Goal: Register for event/course

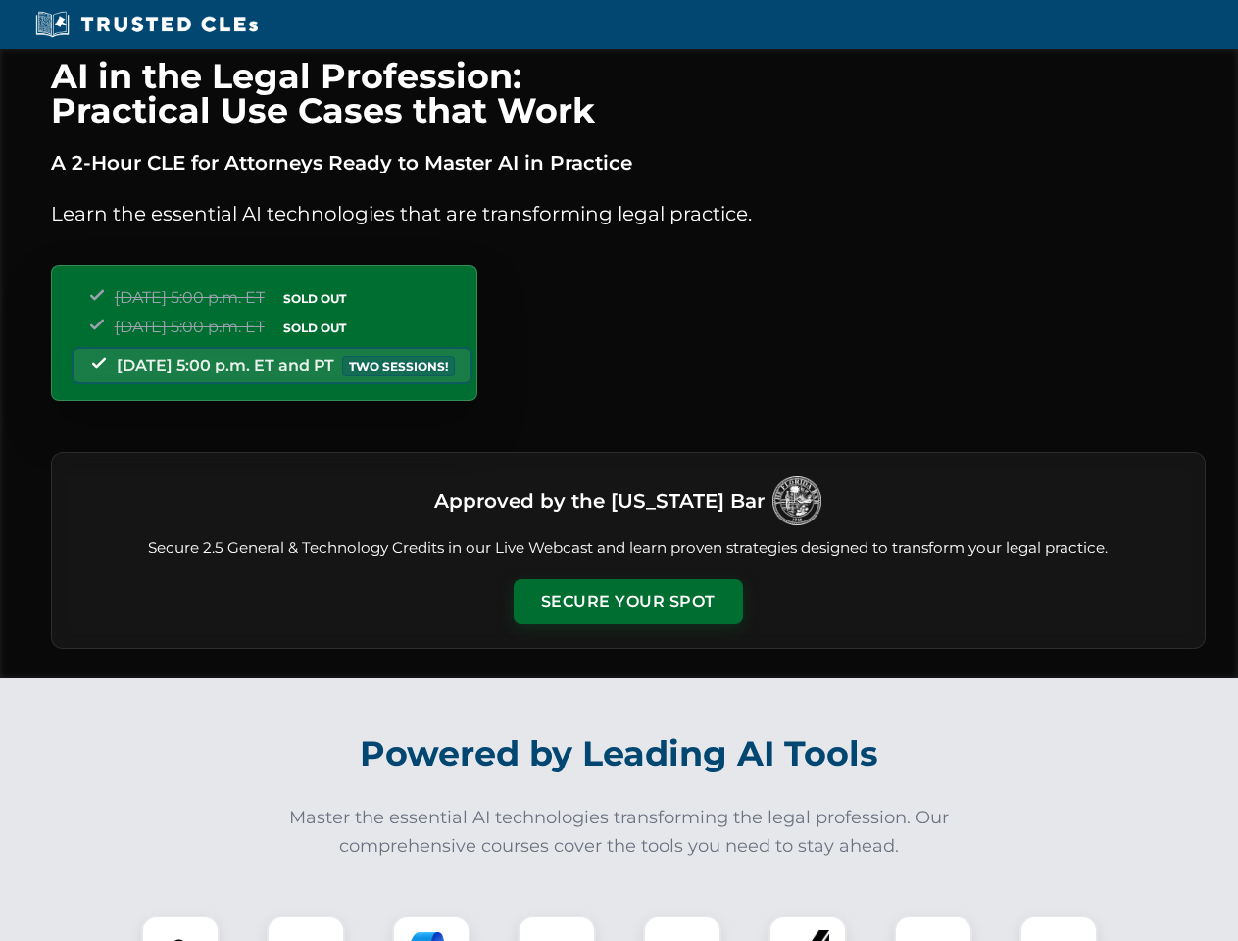
click at [627, 602] on button "Secure Your Spot" at bounding box center [628, 601] width 229 height 45
click at [180, 928] on img at bounding box center [180, 954] width 57 height 57
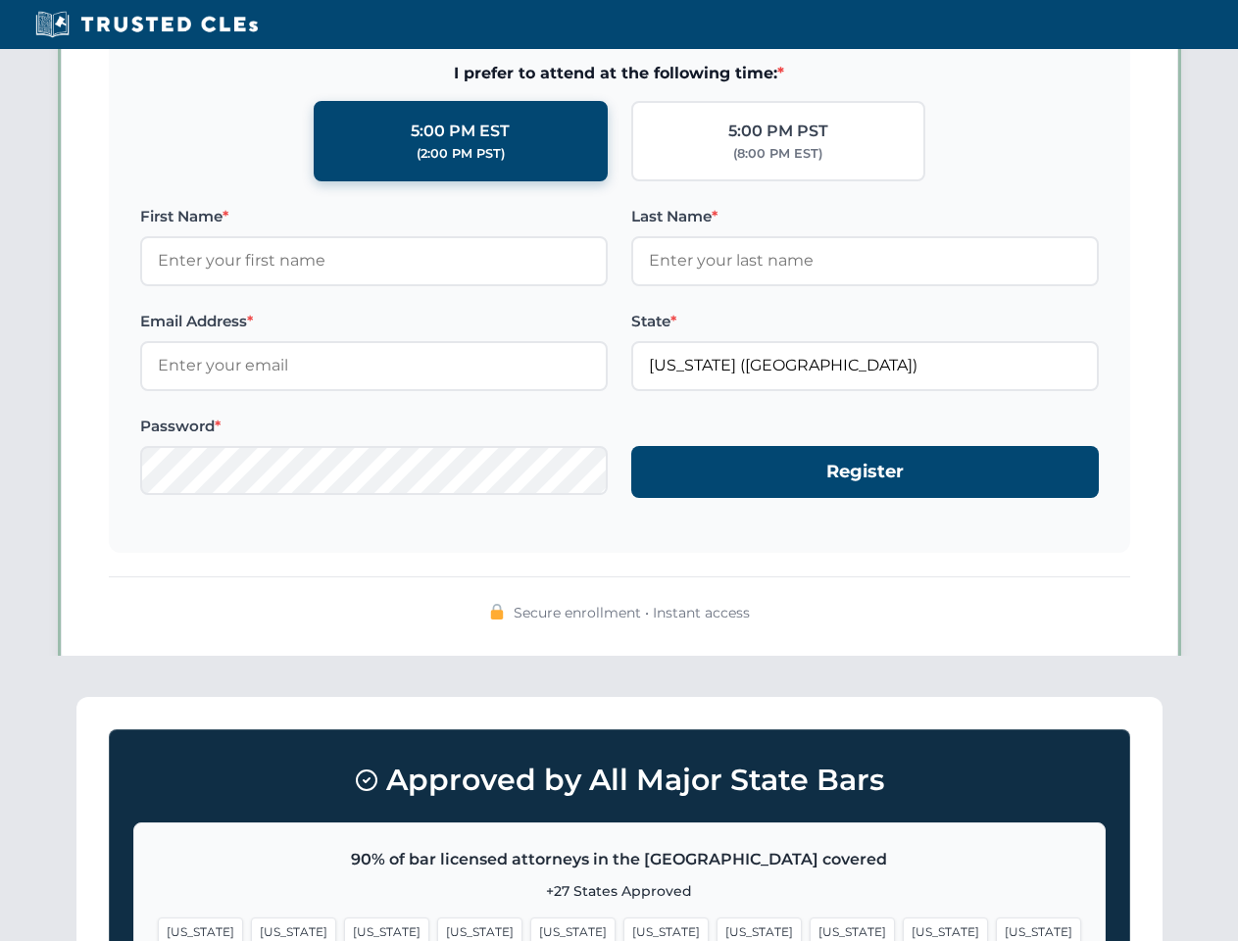
click at [716, 928] on span "[US_STATE]" at bounding box center [758, 931] width 85 height 28
click at [903, 928] on span "[US_STATE]" at bounding box center [945, 931] width 85 height 28
